Goal: Task Accomplishment & Management: Use online tool/utility

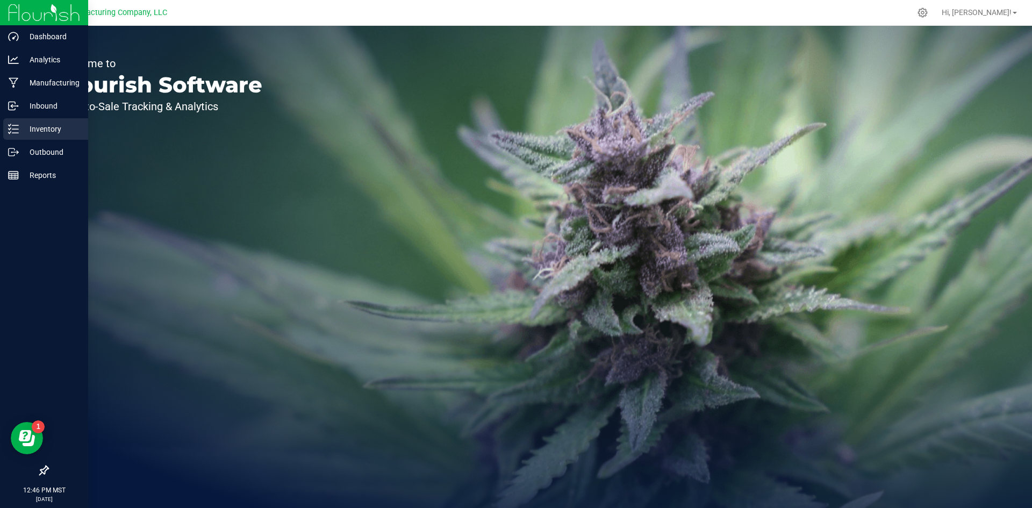
click at [50, 133] on p "Inventory" at bounding box center [51, 129] width 65 height 13
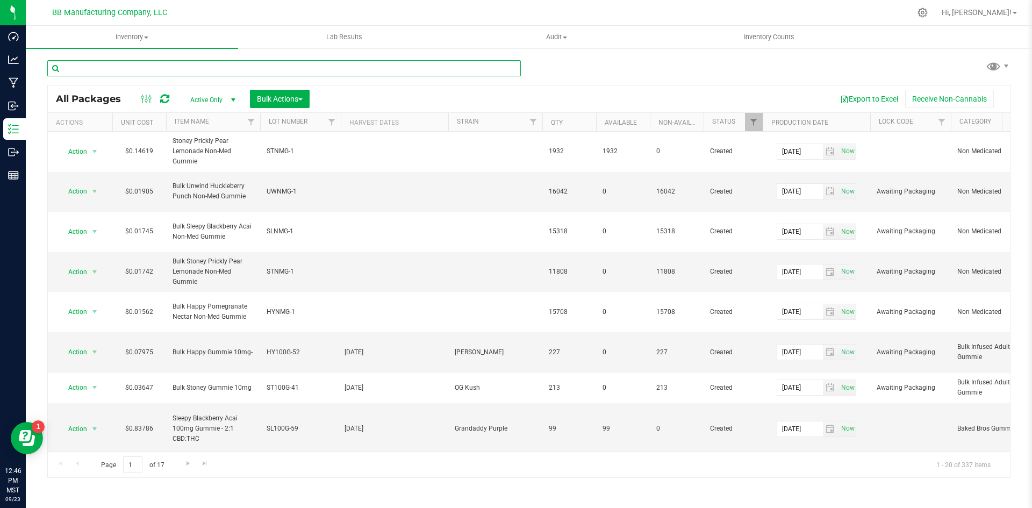
click at [193, 69] on input "text" at bounding box center [284, 68] width 474 height 16
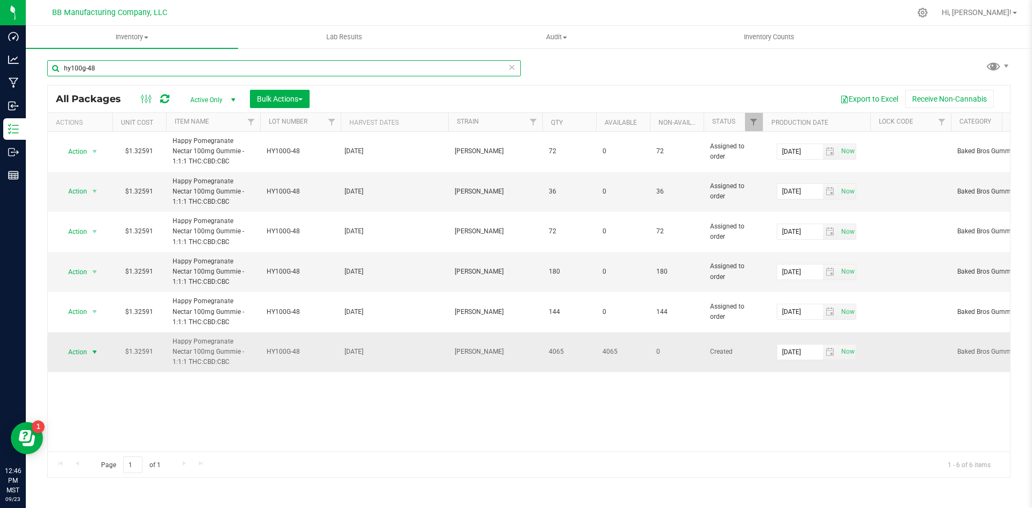
type input "hy100g-48"
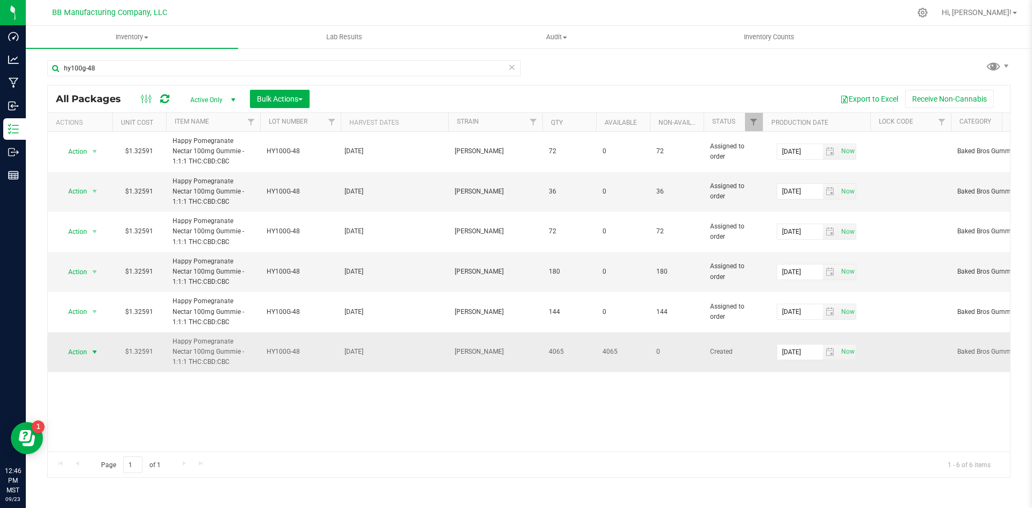
click at [93, 354] on span "select" at bounding box center [94, 352] width 9 height 9
click at [98, 273] on li "Print package label" at bounding box center [93, 277] width 68 height 30
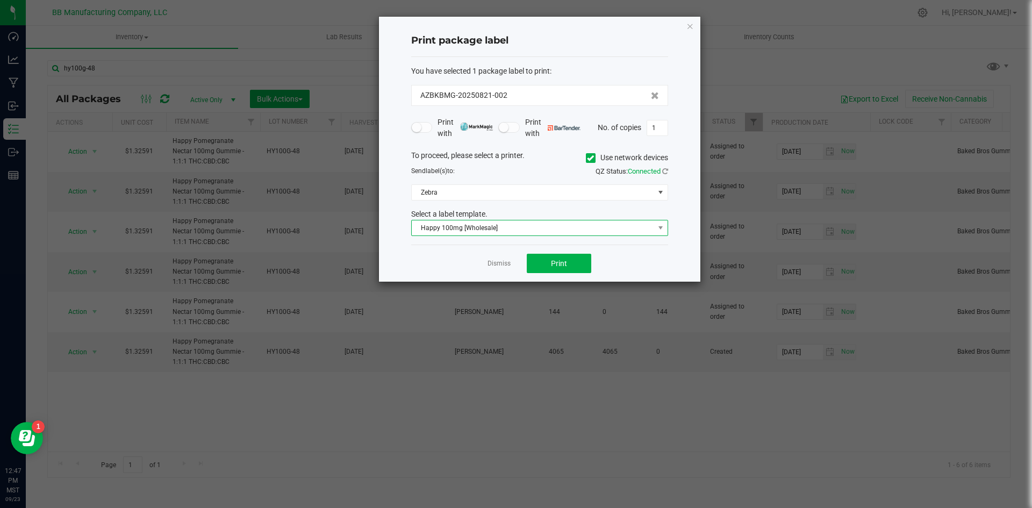
click at [592, 229] on span "Happy 100mg [Wholesale]" at bounding box center [533, 227] width 242 height 15
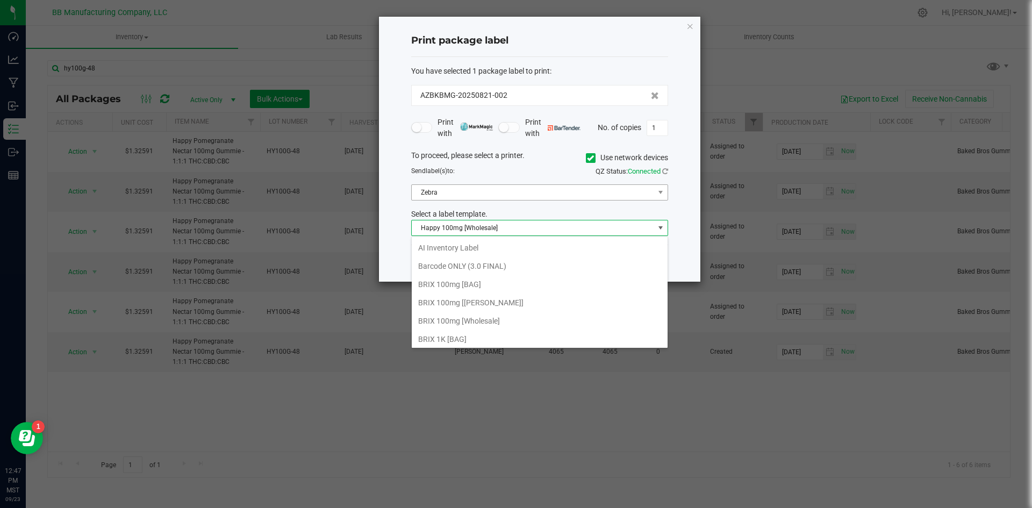
scroll to position [16, 257]
click at [587, 158] on icon at bounding box center [590, 158] width 7 height 0
click at [0, 0] on input "Use network devices" at bounding box center [0, 0] width 0 height 0
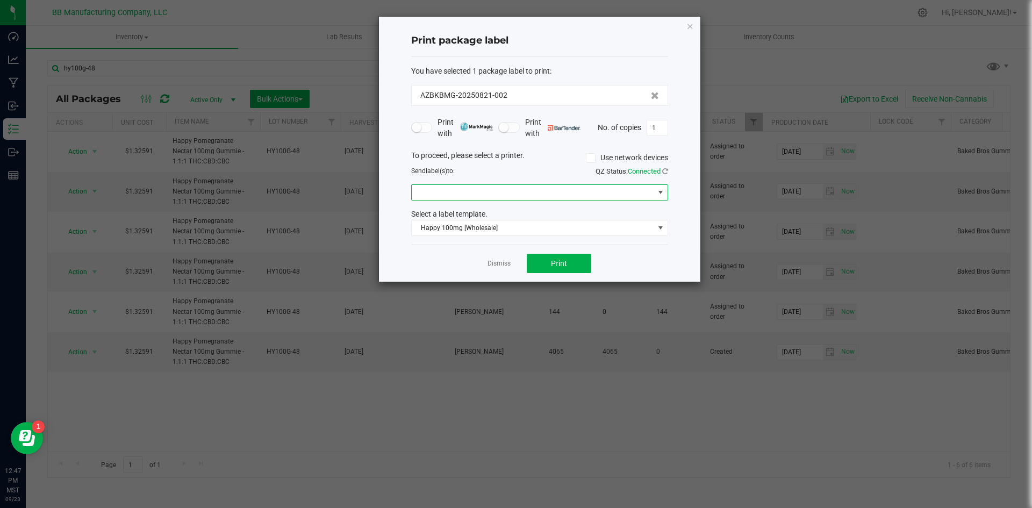
click at [660, 192] on span at bounding box center [660, 192] width 9 height 9
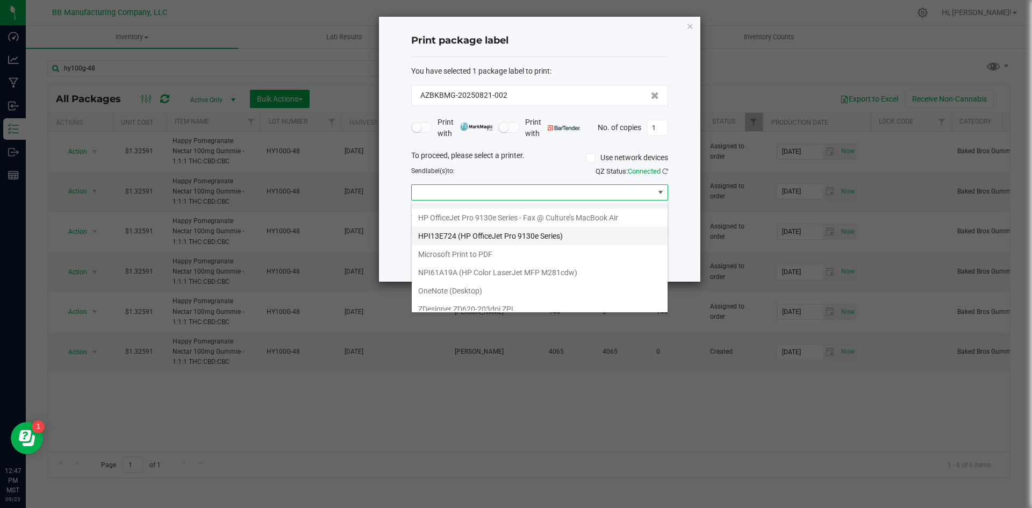
scroll to position [20, 0]
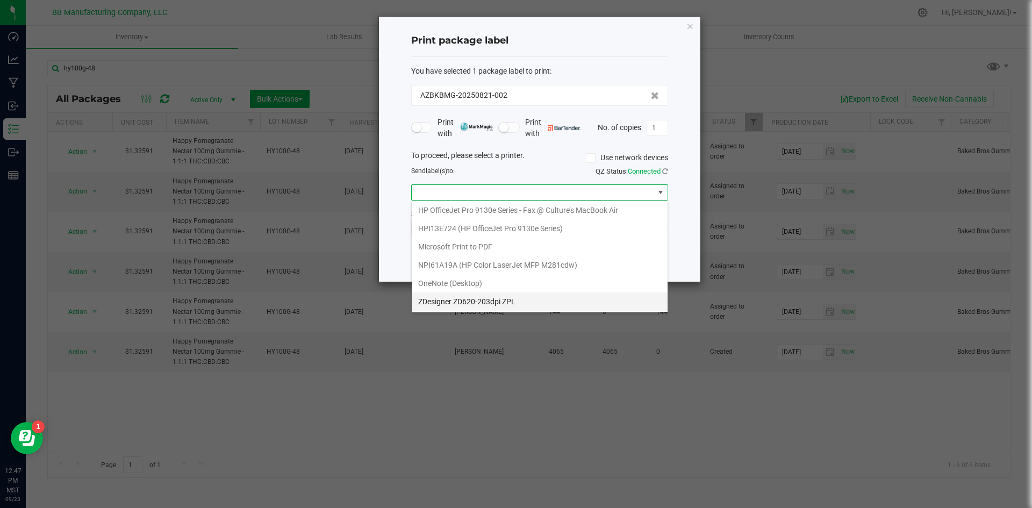
click at [495, 302] on ZPL "ZDesigner ZD620-203dpi ZPL" at bounding box center [540, 301] width 256 height 18
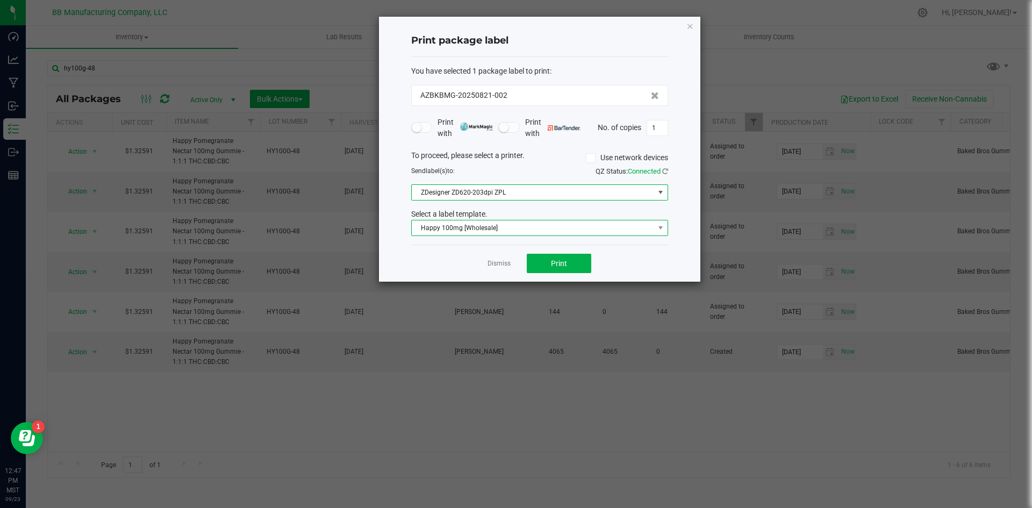
click at [586, 232] on span "Happy 100mg [Wholesale]" at bounding box center [533, 227] width 242 height 15
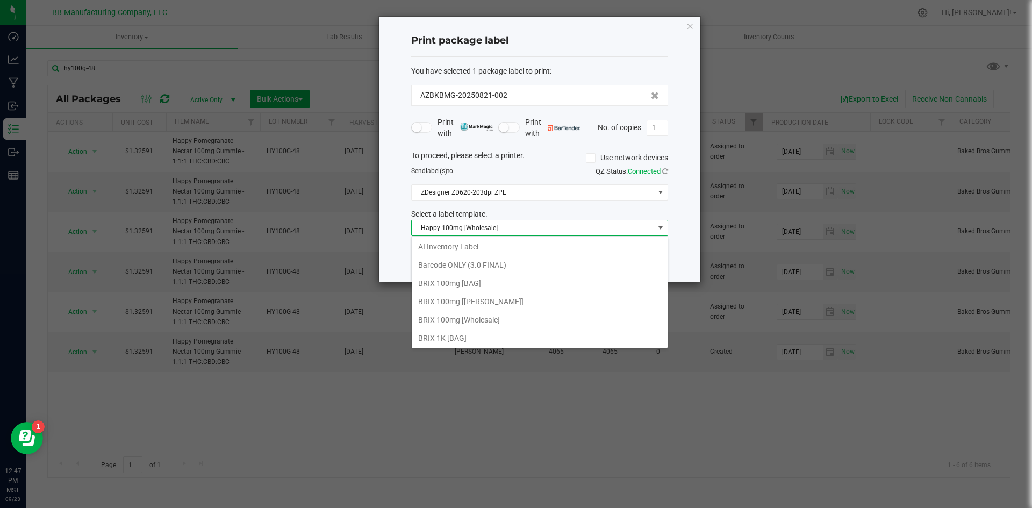
scroll to position [0, 0]
click at [453, 266] on li "Barcode ONLY (3.0 FINAL)" at bounding box center [540, 266] width 256 height 18
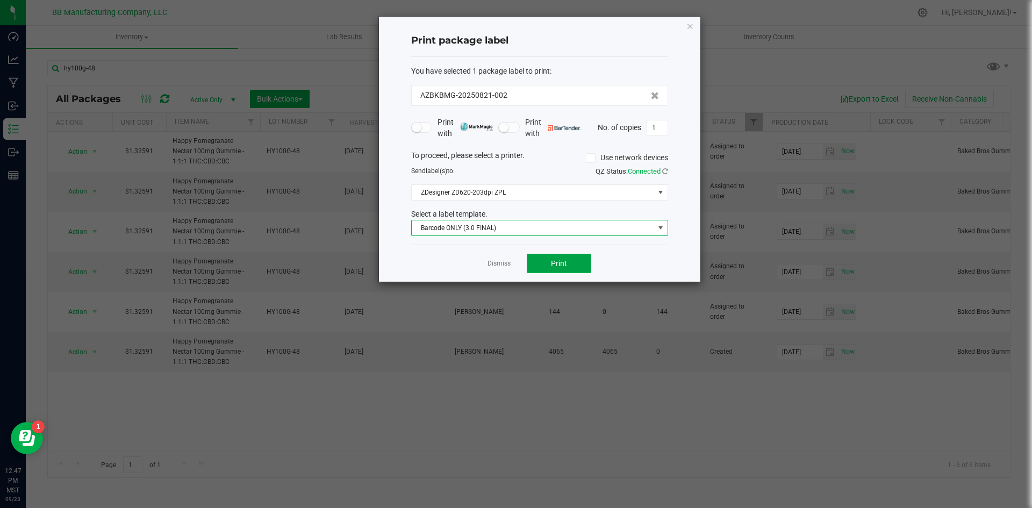
click at [569, 260] on button "Print" at bounding box center [559, 263] width 65 height 19
click at [661, 133] on input "1" at bounding box center [657, 127] width 20 height 15
click at [553, 266] on span "Print" at bounding box center [559, 263] width 16 height 9
click at [662, 135] on input "1" at bounding box center [657, 127] width 20 height 15
click at [662, 130] on input "1" at bounding box center [657, 127] width 20 height 15
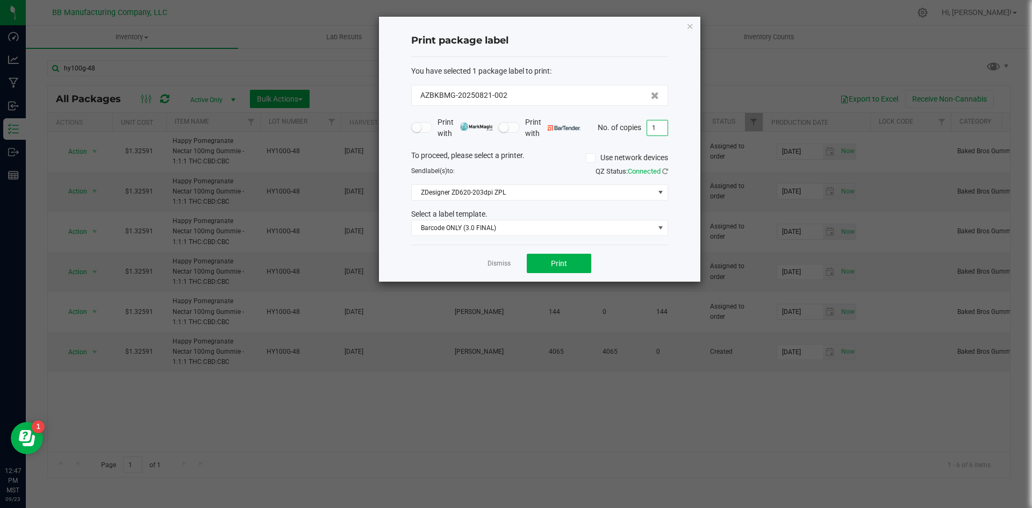
click at [662, 130] on input "1" at bounding box center [657, 127] width 20 height 15
type input "720"
click at [571, 263] on button "Print" at bounding box center [559, 263] width 65 height 19
